Goal: Task Accomplishment & Management: Manage account settings

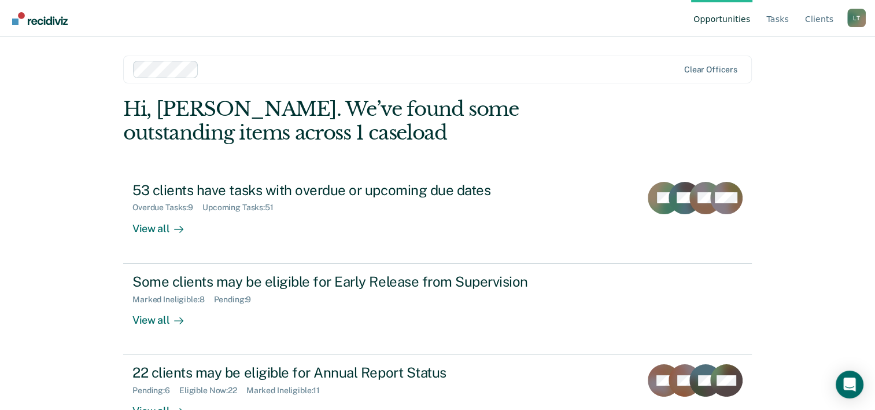
drag, startPoint x: 513, startPoint y: 21, endPoint x: 532, endPoint y: 2, distance: 27.0
click at [512, 20] on nav "Opportunities Tasks Client s [PERSON_NAME] L T Profile How it works Log Out" at bounding box center [437, 18] width 857 height 36
click at [68, 14] on link "Go to Recidiviz Home" at bounding box center [39, 18] width 61 height 36
click at [827, 21] on link "Client s" at bounding box center [819, 18] width 33 height 37
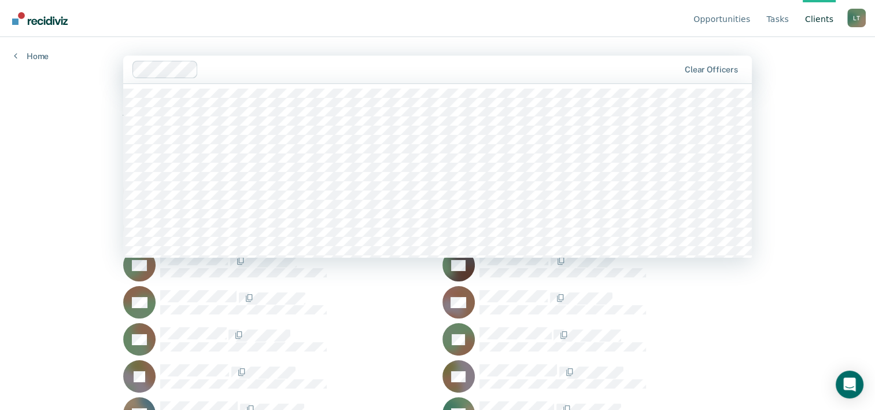
click at [205, 75] on div at bounding box center [441, 68] width 476 height 13
type input "h"
click at [288, 36] on nav "Opportunities Tasks Client s [PERSON_NAME] L T Profile How it works Log Out" at bounding box center [437, 18] width 857 height 36
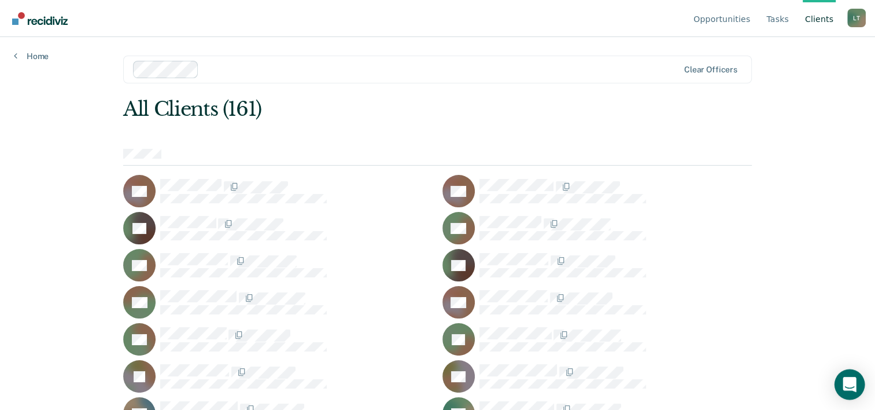
click at [858, 378] on div "Open Intercom Messenger" at bounding box center [850, 384] width 31 height 31
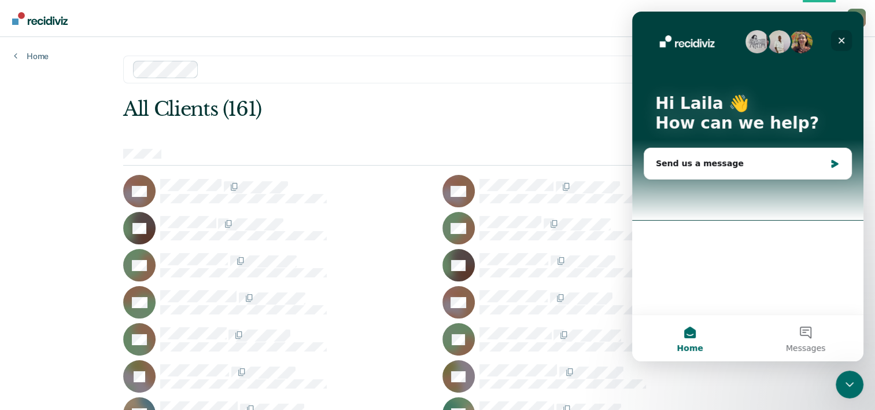
click at [842, 39] on icon "Close" at bounding box center [842, 41] width 6 height 6
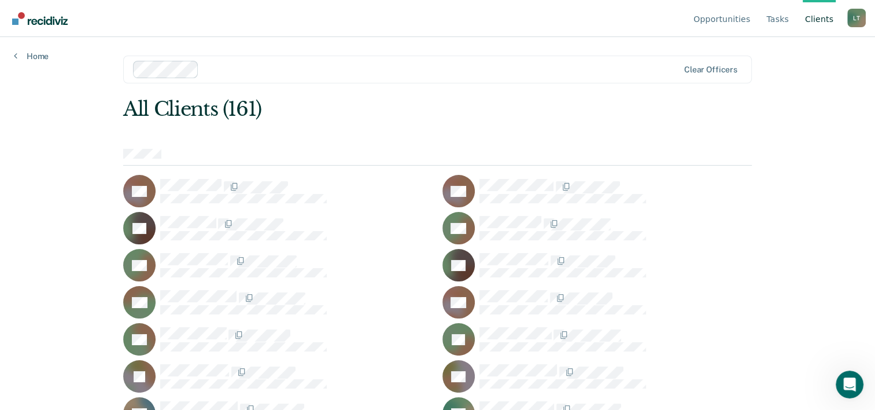
click at [13, 51] on div "Home" at bounding box center [31, 49] width 62 height 24
click at [28, 57] on link "Home" at bounding box center [31, 56] width 35 height 10
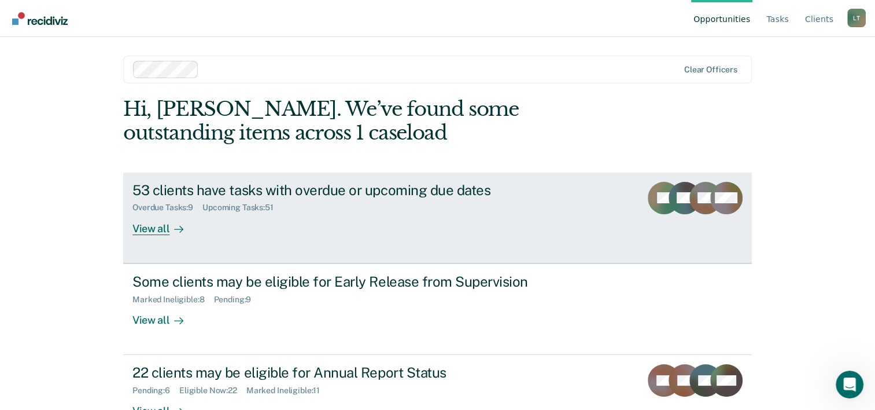
click at [139, 226] on div "View all" at bounding box center [165, 223] width 65 height 23
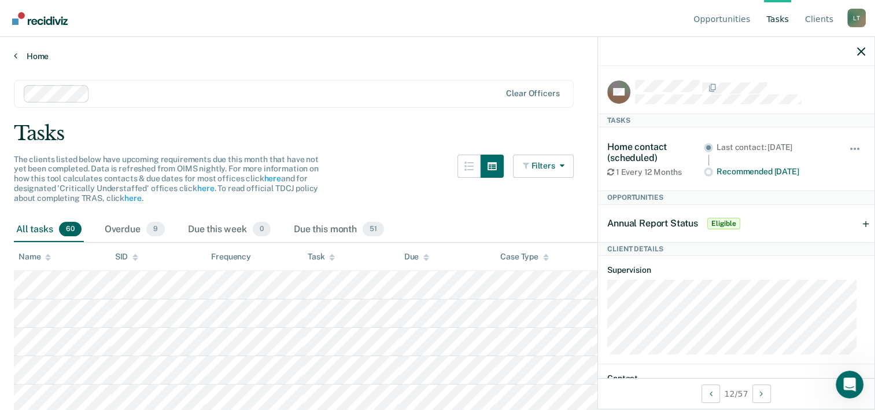
click at [38, 58] on link "Home" at bounding box center [438, 56] width 848 height 10
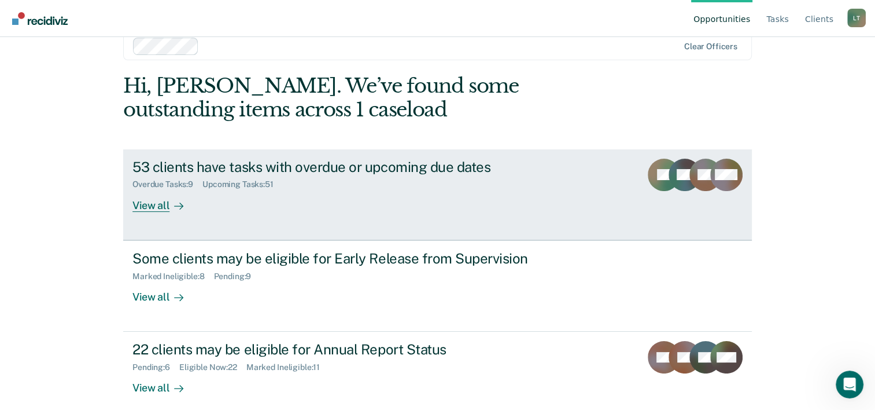
scroll to position [35, 0]
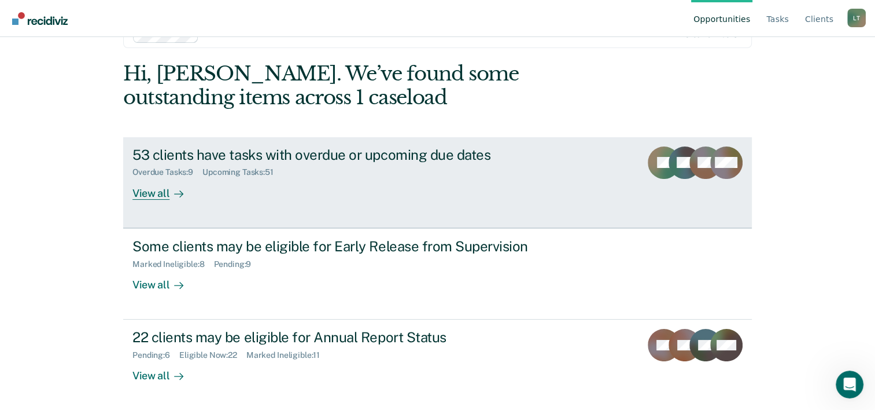
click at [167, 201] on link "53 clients have tasks with overdue or upcoming due dates Overdue Tasks : 9 Upco…" at bounding box center [437, 182] width 629 height 91
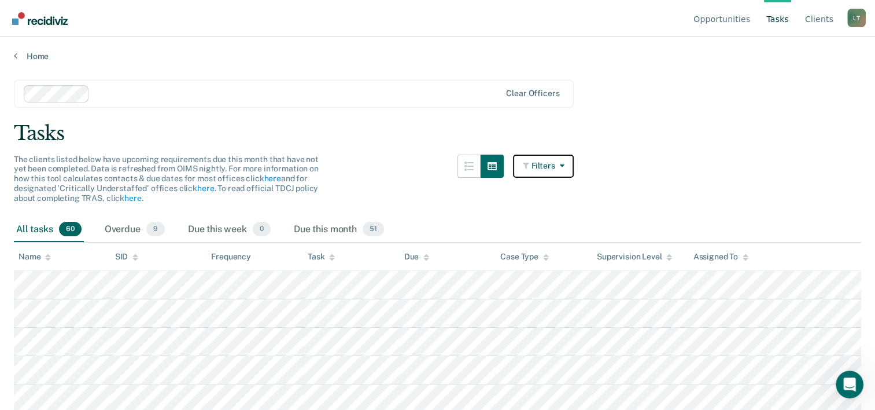
click at [563, 174] on button "Filters" at bounding box center [543, 165] width 61 height 23
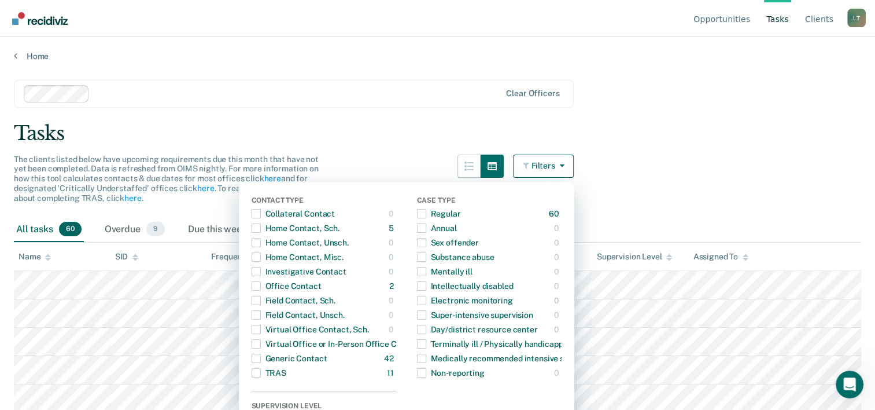
click at [255, 222] on div "Contact Type Collateral Contact 0 ONLY Home Contact, Sch. 5 ONLY Home Contact, …" at bounding box center [407, 366] width 336 height 369
click at [257, 225] on span "Dropdown Menu" at bounding box center [256, 227] width 9 height 9
click at [266, 285] on div "Office Contact" at bounding box center [287, 286] width 70 height 19
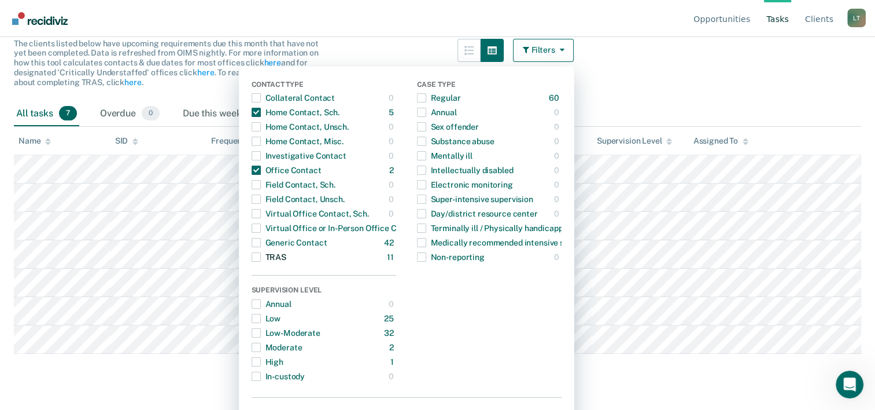
scroll to position [141, 0]
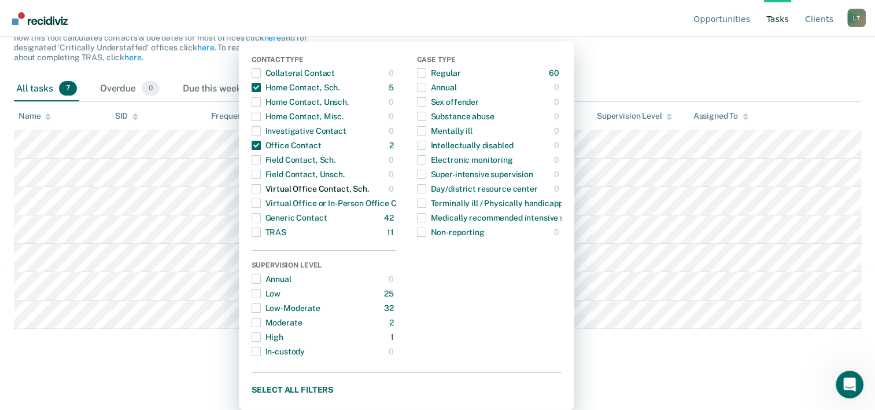
click at [261, 190] on span "Dropdown Menu" at bounding box center [256, 188] width 9 height 9
click at [261, 188] on span "Dropdown Menu" at bounding box center [256, 188] width 9 height 9
click at [261, 305] on span "Dropdown Menu" at bounding box center [256, 307] width 9 height 9
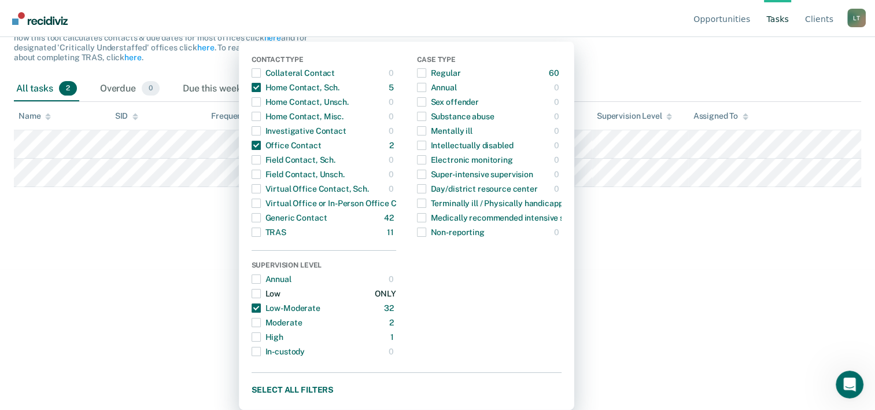
click at [259, 296] on span "Dropdown Menu" at bounding box center [256, 293] width 9 height 9
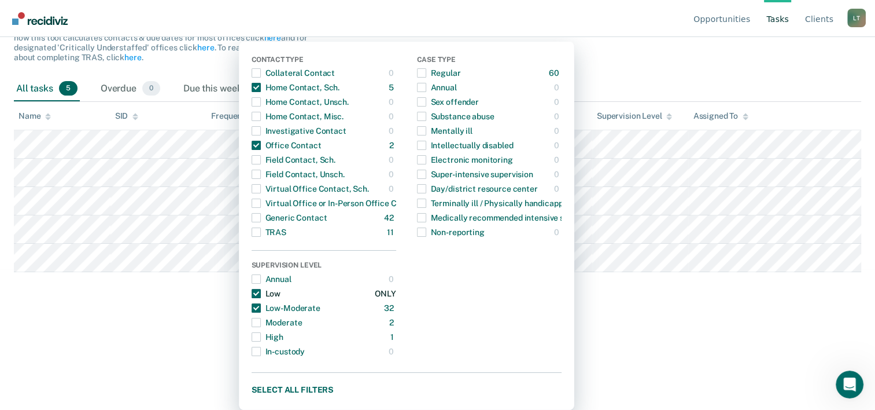
click at [259, 296] on span "Dropdown Menu" at bounding box center [256, 293] width 9 height 9
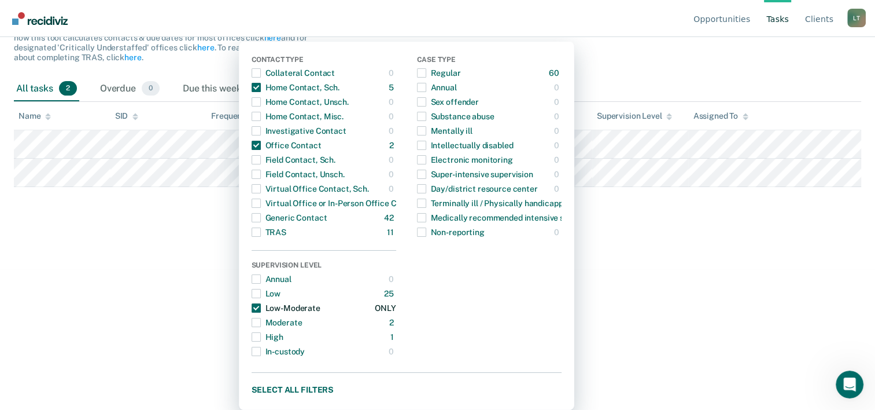
click at [261, 308] on span "Dropdown Menu" at bounding box center [256, 307] width 9 height 9
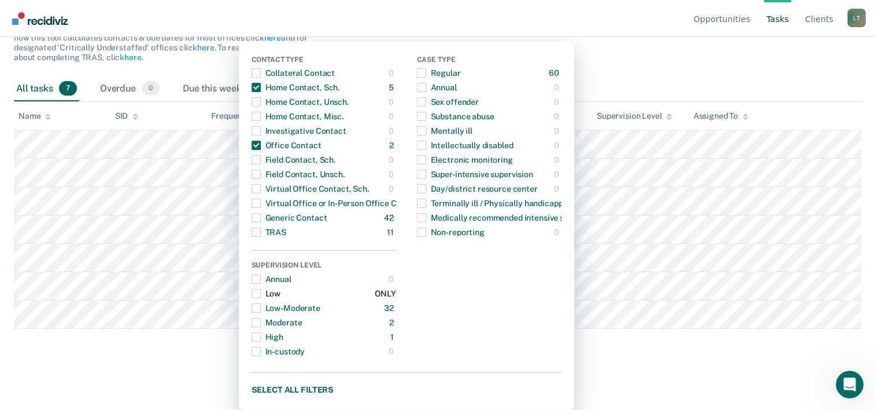
click at [261, 290] on span "Dropdown Menu" at bounding box center [256, 293] width 9 height 9
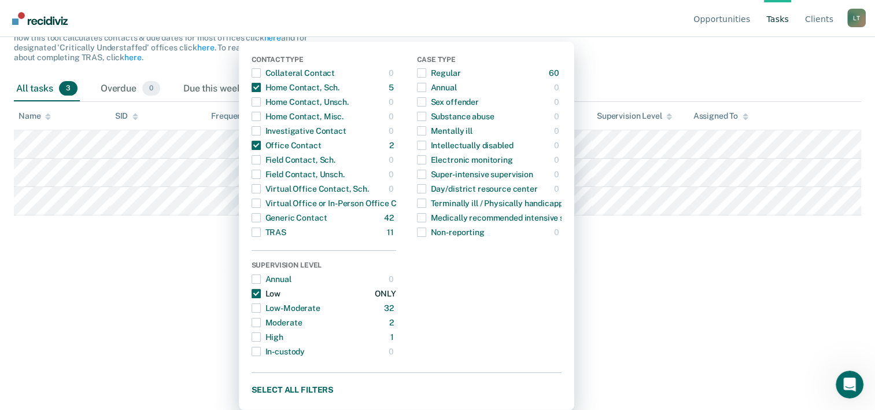
click at [261, 290] on span "Dropdown Menu" at bounding box center [256, 293] width 9 height 9
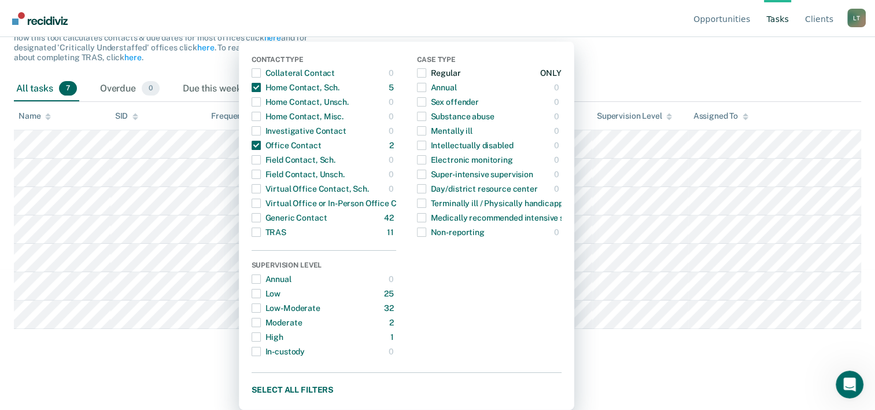
click at [425, 68] on span "Dropdown Menu" at bounding box center [421, 72] width 9 height 9
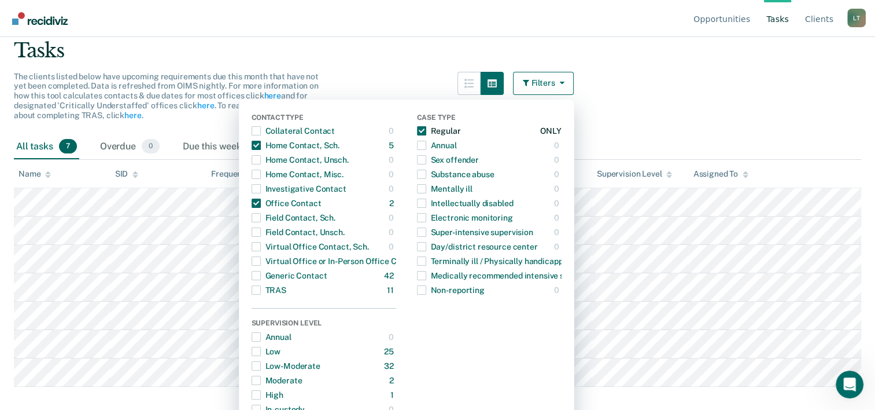
click at [426, 126] on span "Dropdown Menu" at bounding box center [421, 130] width 9 height 9
click at [261, 144] on span "Dropdown Menu" at bounding box center [256, 145] width 9 height 9
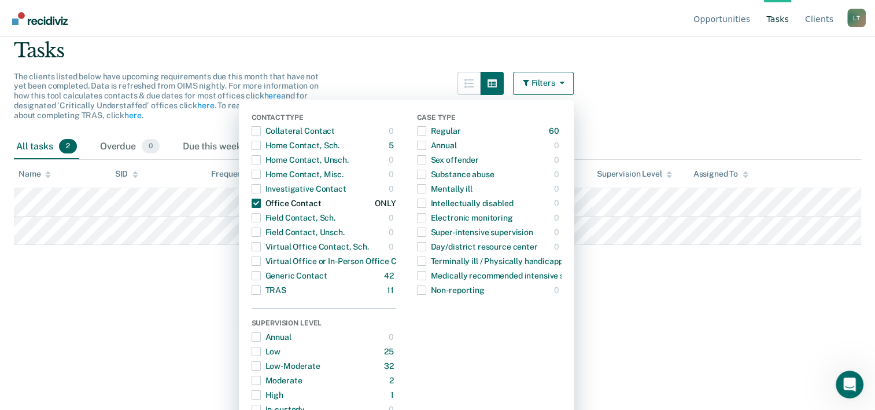
click at [261, 201] on span "Dropdown Menu" at bounding box center [256, 202] width 9 height 9
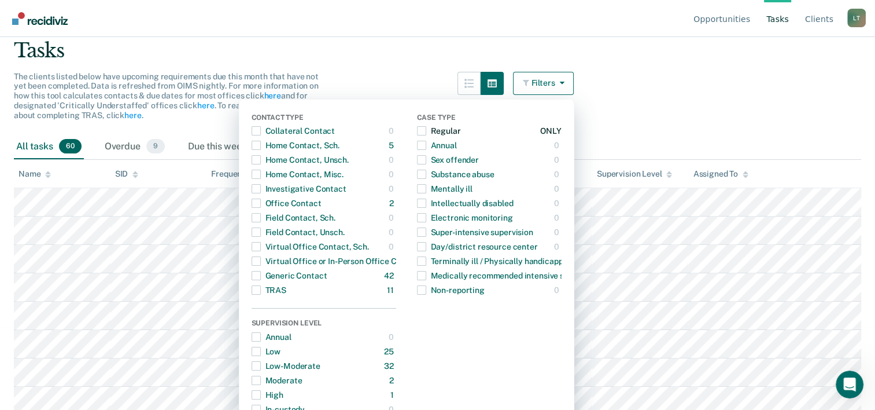
click at [426, 128] on span "Dropdown Menu" at bounding box center [421, 130] width 9 height 9
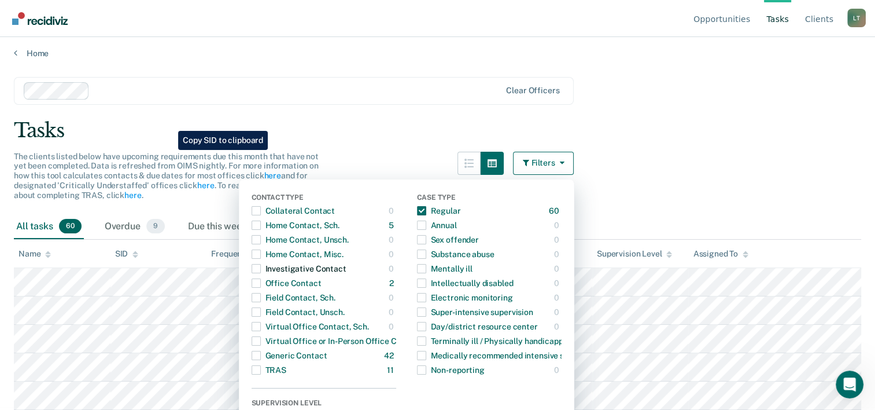
scroll to position [0, 0]
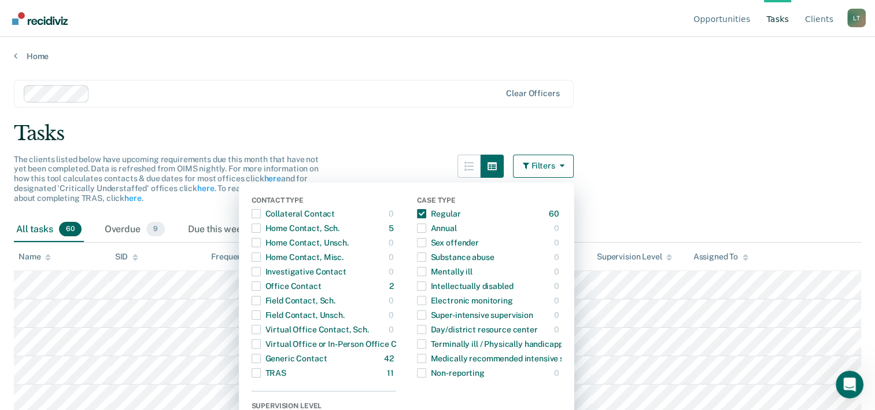
click at [189, 101] on div at bounding box center [263, 93] width 478 height 17
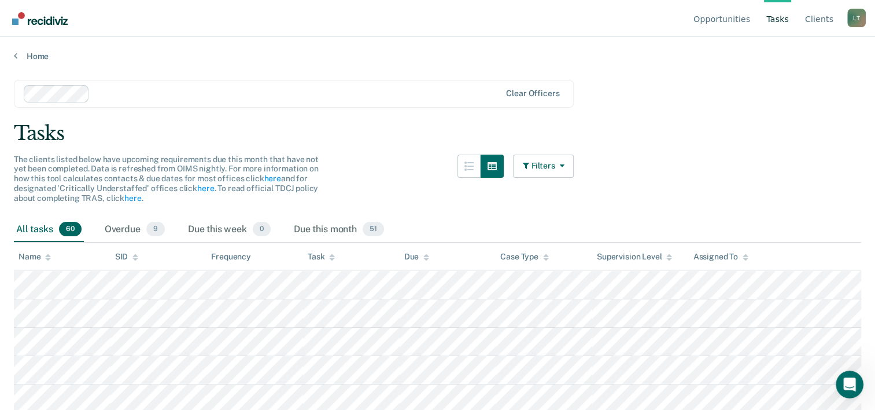
click at [671, 104] on main "Clear officers Tasks The clients listed below have upcoming requirements due th…" at bounding box center [437, 233] width 875 height 345
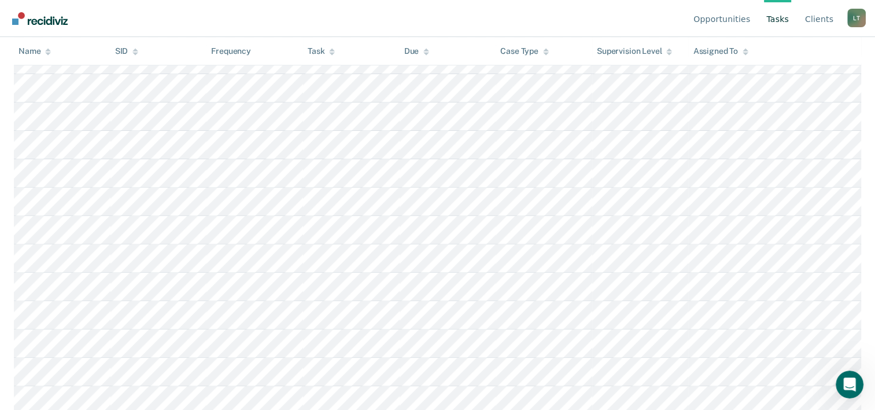
scroll to position [347, 0]
